Goal: Find contact information: Find contact information

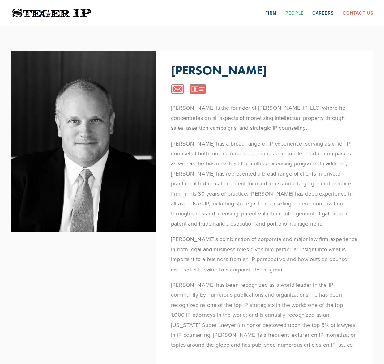
click at [297, 15] on link "People" at bounding box center [294, 13] width 18 height 10
click at [361, 14] on link "Contact Us" at bounding box center [358, 13] width 30 height 10
